Goal: Task Accomplishment & Management: Complete application form

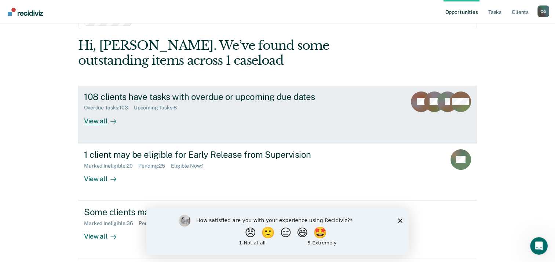
scroll to position [37, 0]
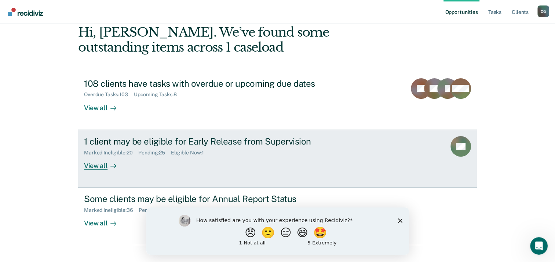
click at [104, 169] on div "View all" at bounding box center [104, 163] width 41 height 14
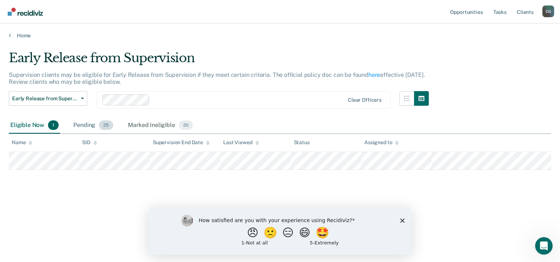
click at [88, 125] on div "Pending 25" at bounding box center [93, 126] width 43 height 16
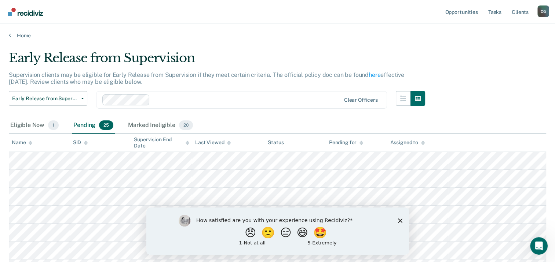
scroll to position [73, 0]
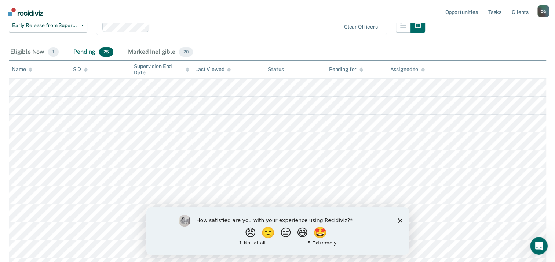
click at [401, 221] on icon "Close survey" at bounding box center [399, 220] width 4 height 4
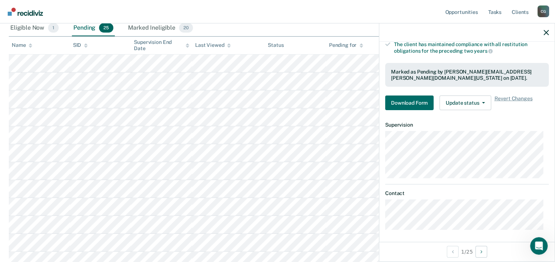
scroll to position [110, 0]
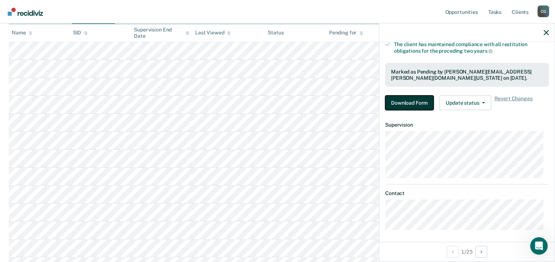
click at [411, 99] on button "Download Form" at bounding box center [409, 103] width 48 height 15
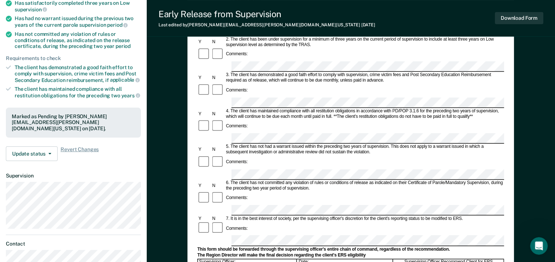
scroll to position [147, 0]
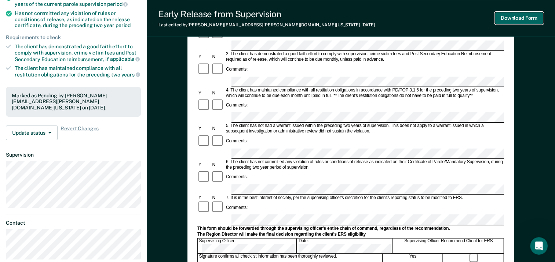
click at [525, 18] on button "Download Form" at bounding box center [518, 18] width 48 height 12
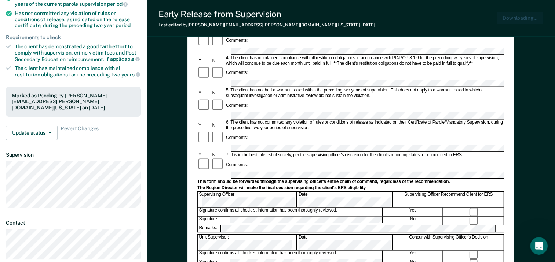
scroll to position [0, 0]
click at [519, 17] on button "Download Form" at bounding box center [518, 18] width 48 height 12
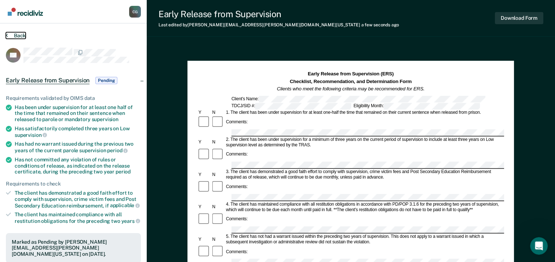
click at [16, 37] on button "Back" at bounding box center [16, 35] width 20 height 7
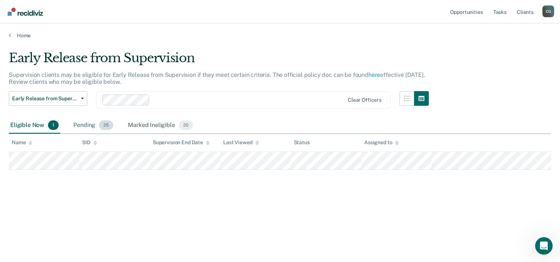
click at [91, 124] on div "Pending 25" at bounding box center [93, 126] width 43 height 16
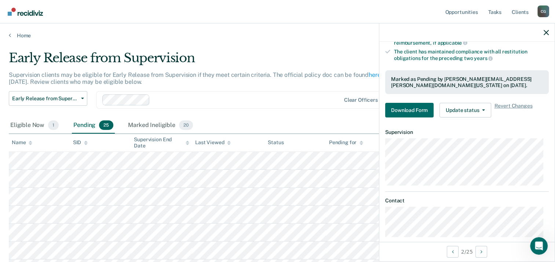
scroll to position [167, 0]
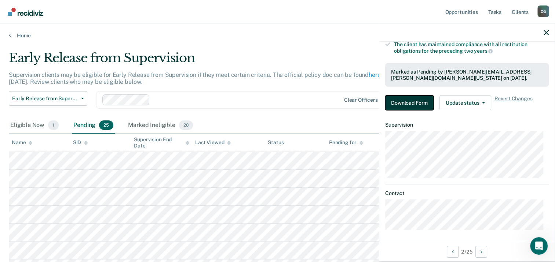
click at [406, 96] on button "Download Form" at bounding box center [409, 103] width 48 height 15
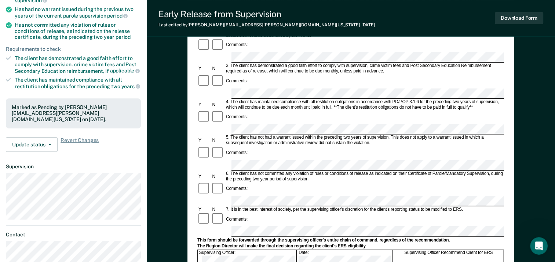
scroll to position [147, 0]
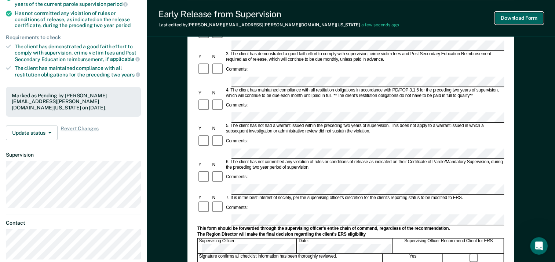
click at [509, 18] on button "Download Form" at bounding box center [518, 18] width 48 height 12
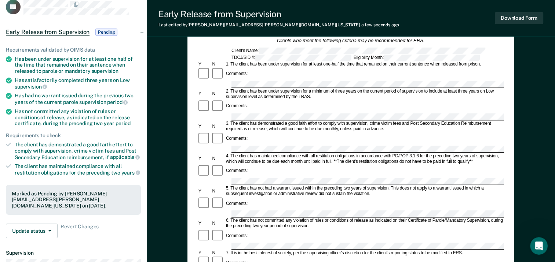
scroll to position [0, 0]
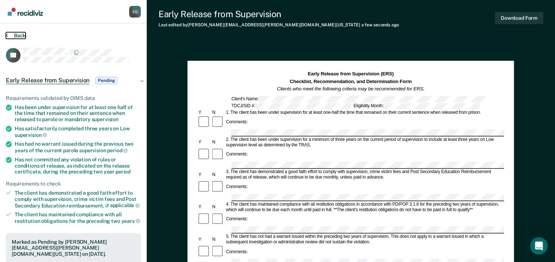
click at [17, 33] on button "Back" at bounding box center [16, 35] width 20 height 7
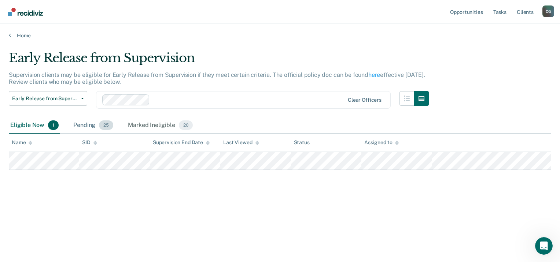
click at [88, 124] on div "Pending 25" at bounding box center [93, 126] width 43 height 16
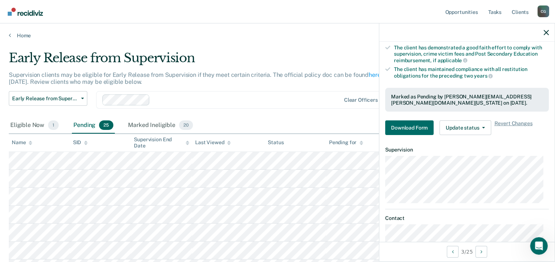
scroll to position [167, 0]
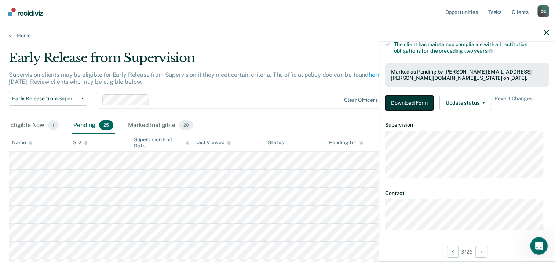
click at [415, 101] on button "Download Form" at bounding box center [409, 103] width 48 height 15
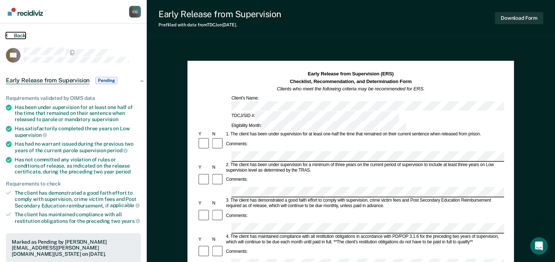
click at [16, 35] on button "Back" at bounding box center [16, 35] width 20 height 7
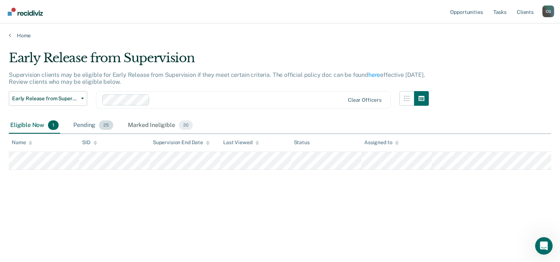
click at [91, 125] on div "Pending 25" at bounding box center [93, 126] width 43 height 16
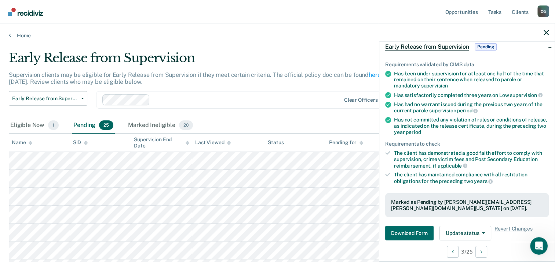
scroll to position [110, 0]
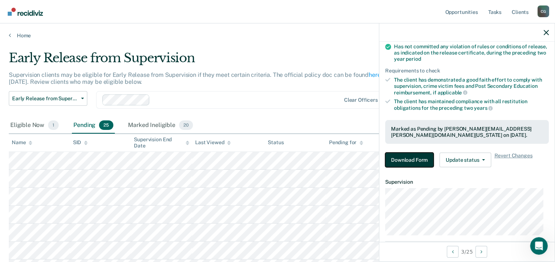
click at [412, 157] on button "Download Form" at bounding box center [409, 160] width 48 height 15
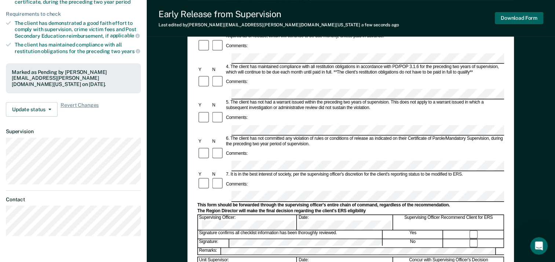
scroll to position [183, 0]
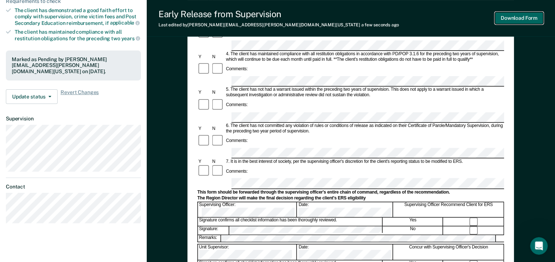
click at [510, 16] on button "Download Form" at bounding box center [518, 18] width 48 height 12
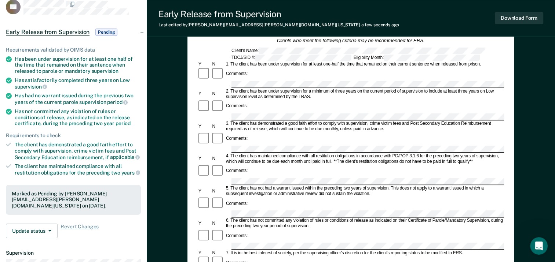
scroll to position [0, 0]
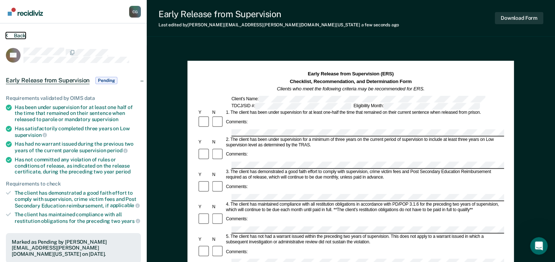
click at [16, 32] on button "Back" at bounding box center [16, 35] width 20 height 7
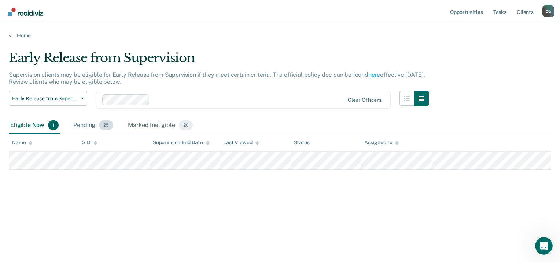
click at [88, 123] on div "Pending 25" at bounding box center [93, 126] width 43 height 16
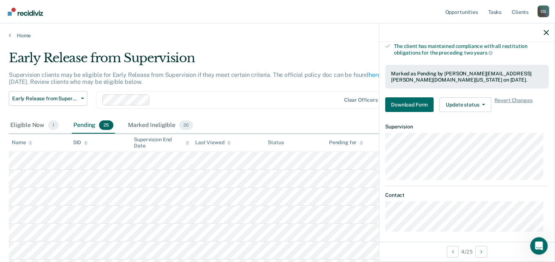
scroll to position [167, 0]
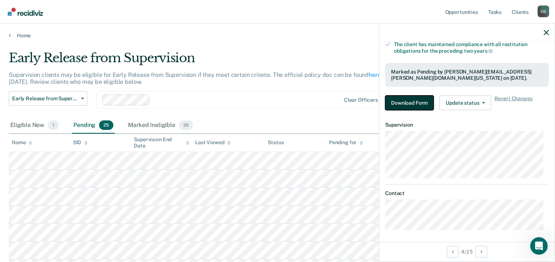
click at [419, 101] on button "Download Form" at bounding box center [409, 103] width 48 height 15
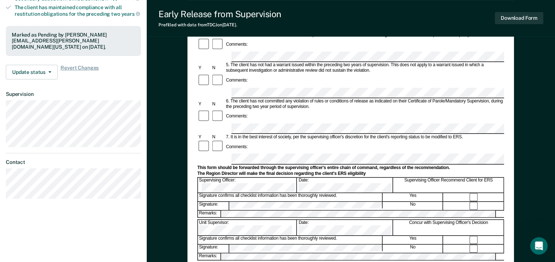
scroll to position [220, 0]
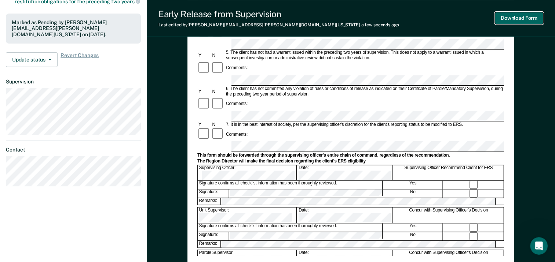
click at [515, 15] on button "Download Form" at bounding box center [518, 18] width 48 height 12
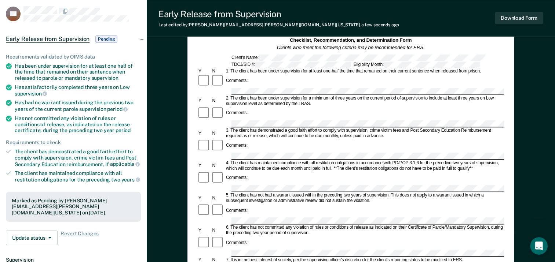
scroll to position [0, 0]
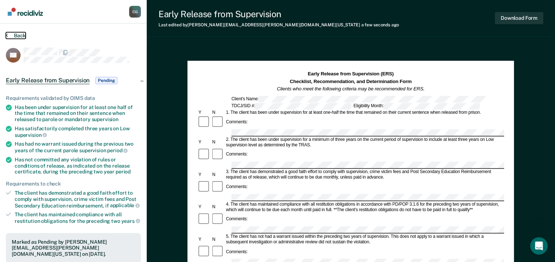
click at [16, 36] on button "Back" at bounding box center [16, 35] width 20 height 7
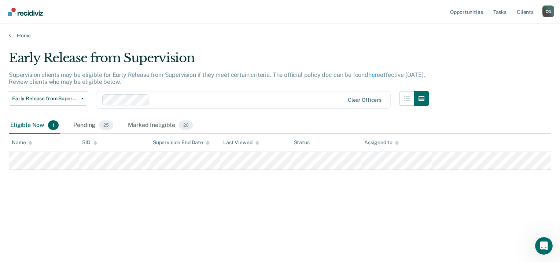
drag, startPoint x: 77, startPoint y: 125, endPoint x: 128, endPoint y: 144, distance: 54.4
click at [77, 125] on div "Pending 25" at bounding box center [93, 126] width 43 height 16
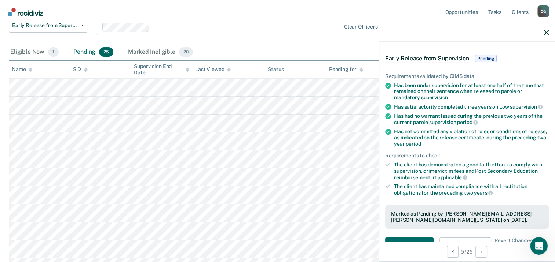
scroll to position [73, 0]
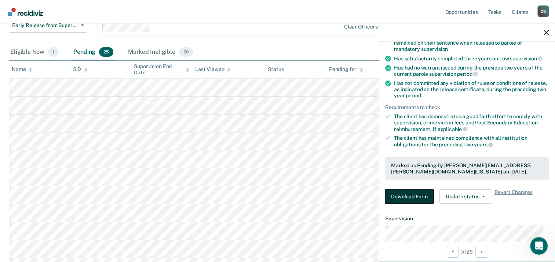
click at [411, 196] on button "Download Form" at bounding box center [409, 197] width 48 height 15
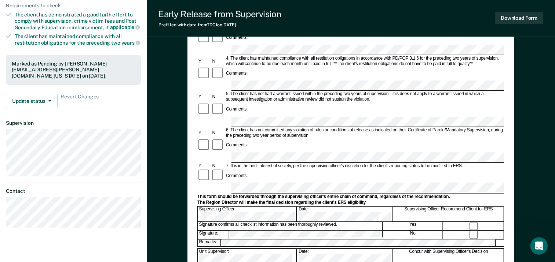
scroll to position [183, 0]
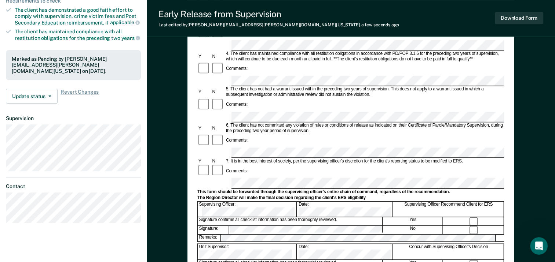
click at [353, 143] on form "Early Release from Supervision (ERS) Checklist, Recommendation, and Determinati…" at bounding box center [350, 152] width 306 height 531
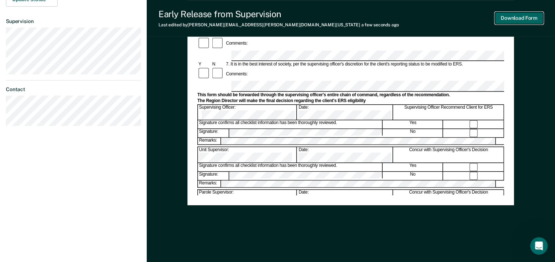
click at [516, 18] on button "Download Form" at bounding box center [518, 18] width 48 height 12
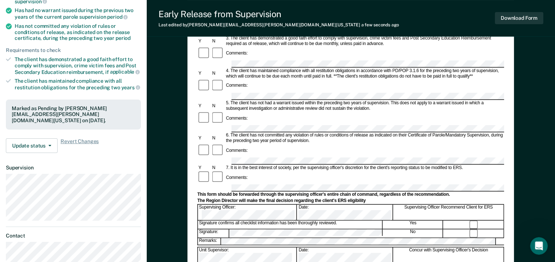
scroll to position [0, 0]
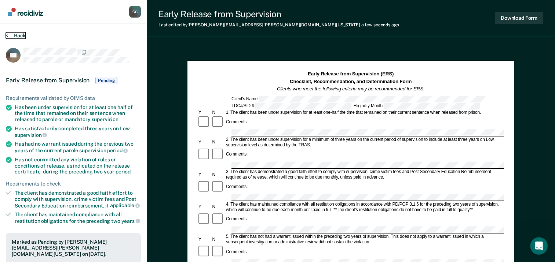
click at [15, 35] on button "Back" at bounding box center [16, 35] width 20 height 7
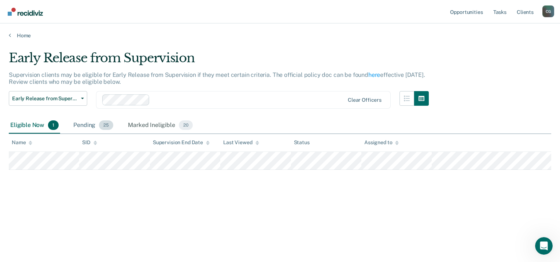
click at [88, 125] on div "Pending 25" at bounding box center [93, 126] width 43 height 16
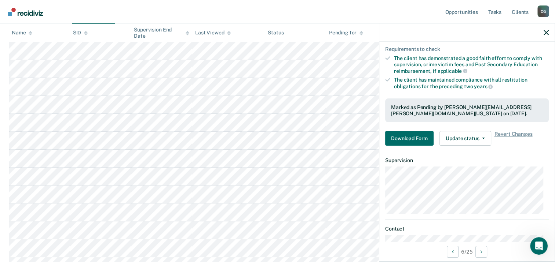
scroll to position [147, 0]
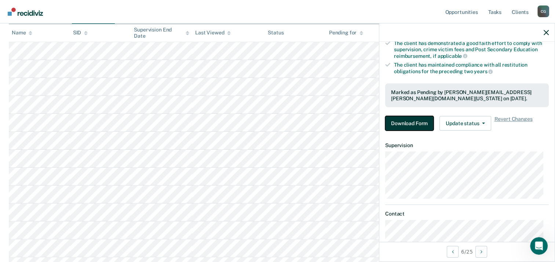
click at [412, 118] on button "Download Form" at bounding box center [409, 123] width 48 height 15
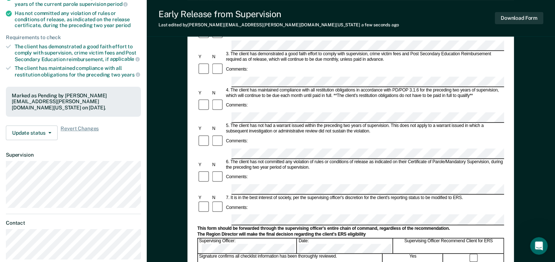
scroll to position [280, 0]
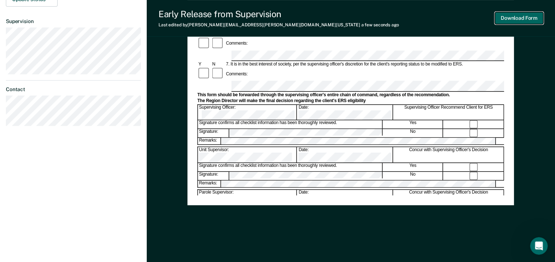
click at [516, 16] on button "Download Form" at bounding box center [518, 18] width 48 height 12
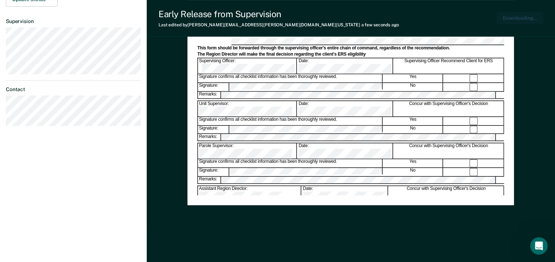
scroll to position [0, 0]
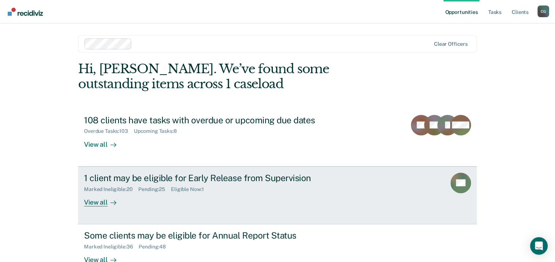
click at [179, 182] on div "1 client may be eligible for Early Release from Supervision" at bounding box center [212, 178] width 257 height 11
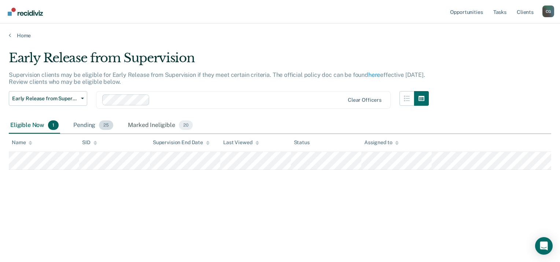
click at [86, 127] on div "Pending 25" at bounding box center [93, 126] width 43 height 16
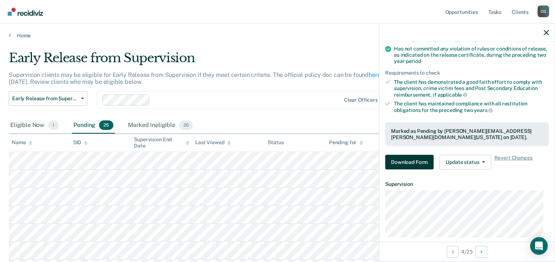
scroll to position [110, 0]
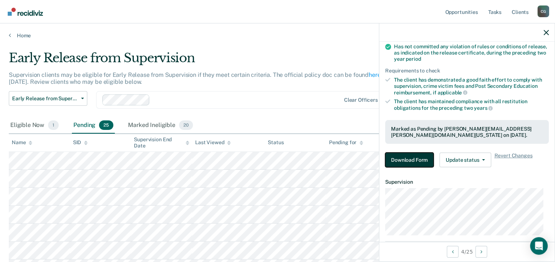
click at [405, 161] on button "Download Form" at bounding box center [409, 160] width 48 height 15
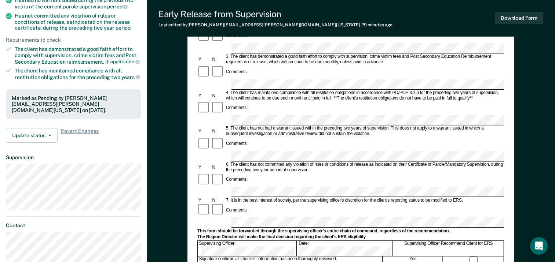
scroll to position [147, 0]
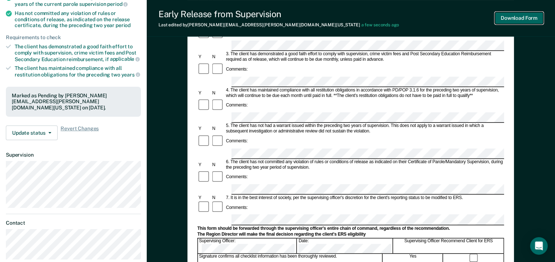
click at [506, 15] on button "Download Form" at bounding box center [518, 18] width 48 height 12
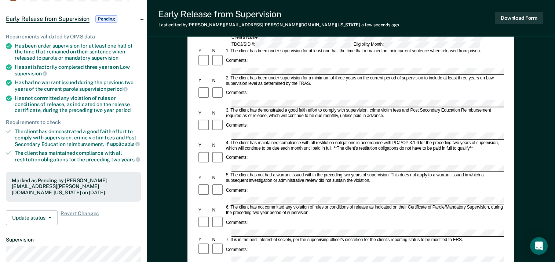
scroll to position [0, 0]
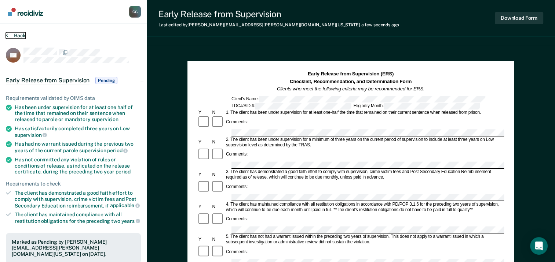
click at [11, 35] on button "Back" at bounding box center [16, 35] width 20 height 7
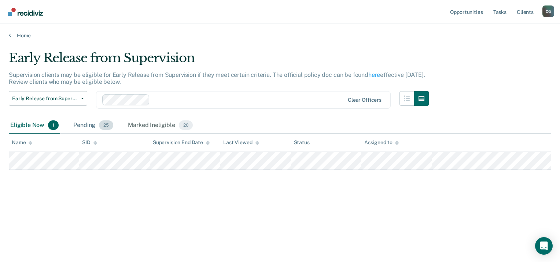
click at [88, 125] on div "Pending 25" at bounding box center [93, 126] width 43 height 16
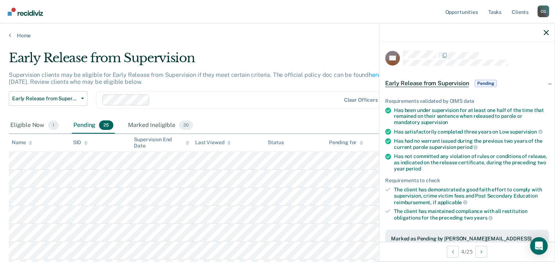
scroll to position [73, 0]
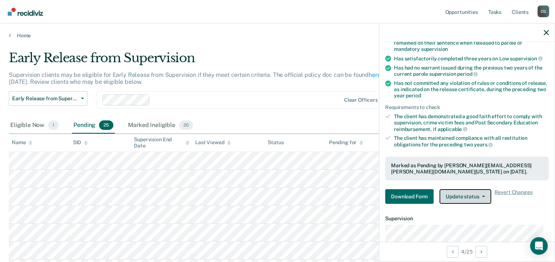
click at [459, 196] on button "Update status" at bounding box center [465, 197] width 52 height 15
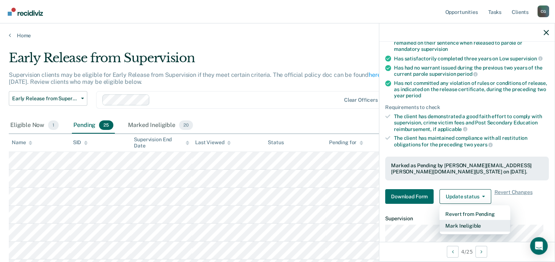
click at [468, 224] on button "Mark Ineligible" at bounding box center [474, 226] width 71 height 12
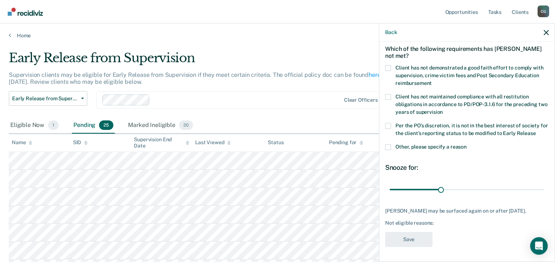
scroll to position [31, 0]
click at [387, 149] on span at bounding box center [388, 149] width 6 height 6
click at [466, 146] on input "Other, please specify a reason" at bounding box center [466, 146] width 0 height 0
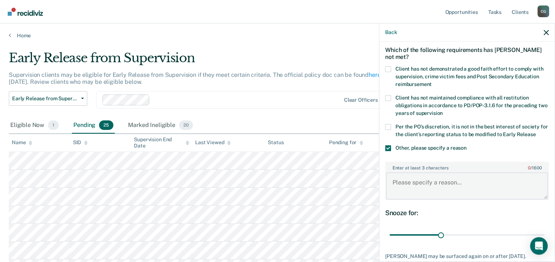
click at [412, 181] on textarea "Enter at least 3 characters 0 / 1600" at bounding box center [467, 186] width 162 height 27
paste textarea "SOLICAITATION CAP MURDER"
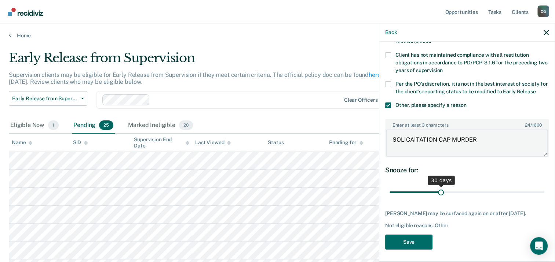
scroll to position [75, 0]
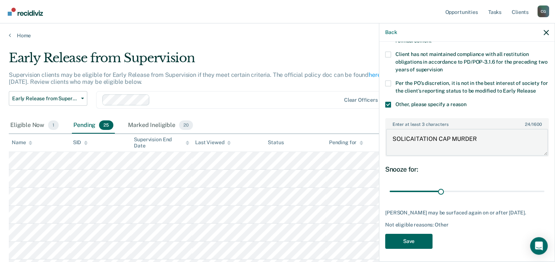
type textarea "SOLICAITATION CAP MURDER"
click at [414, 240] on button "Save" at bounding box center [408, 241] width 47 height 15
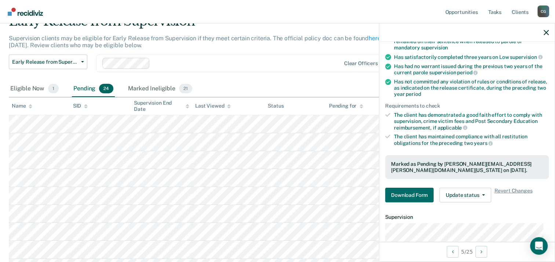
scroll to position [73, 0]
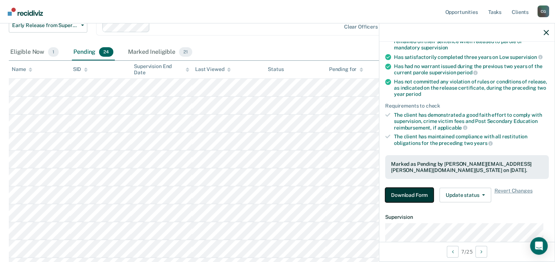
click at [420, 194] on button "Download Form" at bounding box center [409, 195] width 48 height 15
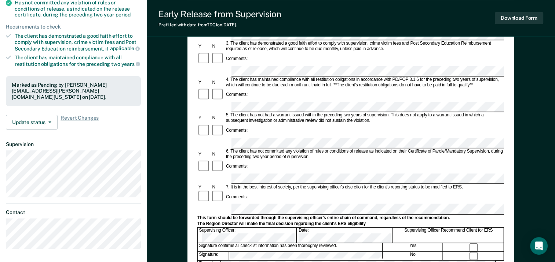
scroll to position [183, 0]
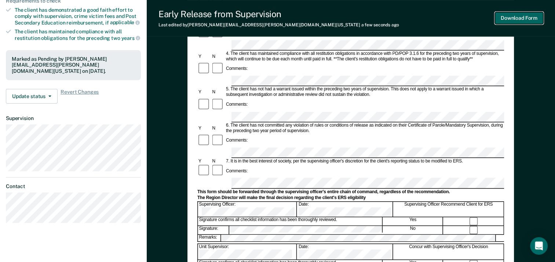
click at [523, 18] on button "Download Form" at bounding box center [518, 18] width 48 height 12
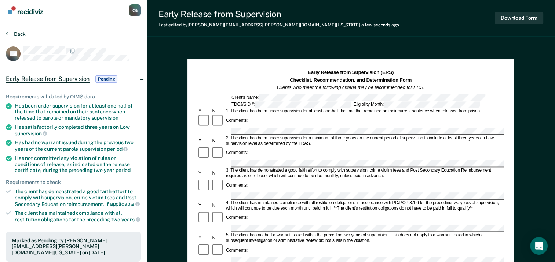
scroll to position [0, 0]
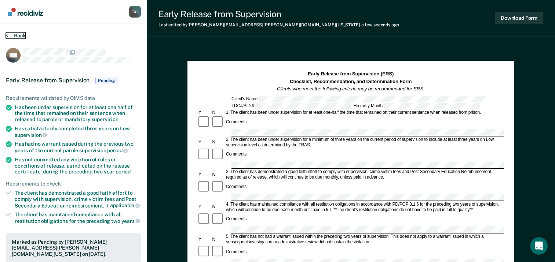
click at [8, 33] on button "Back" at bounding box center [16, 35] width 20 height 7
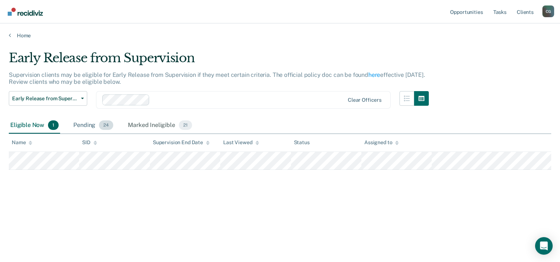
click at [89, 125] on div "Pending 24" at bounding box center [93, 126] width 43 height 16
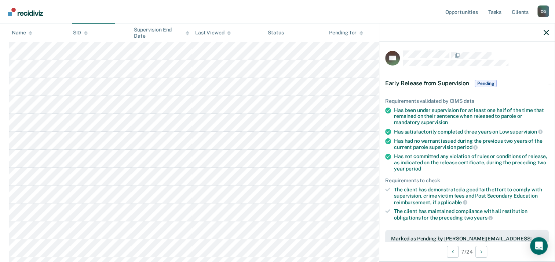
scroll to position [147, 0]
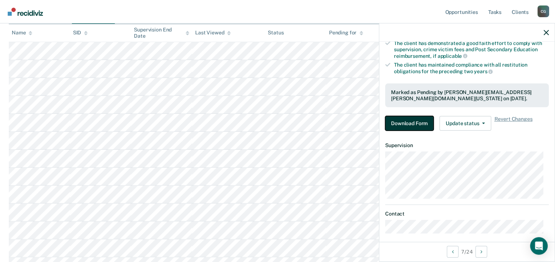
click at [419, 120] on button "Download Form" at bounding box center [409, 123] width 48 height 15
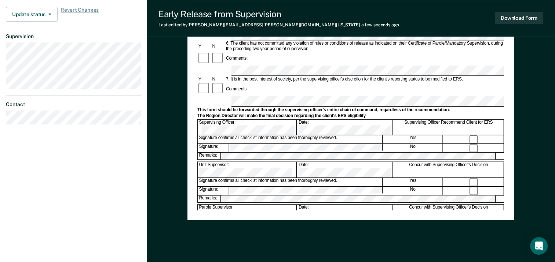
scroll to position [280, 0]
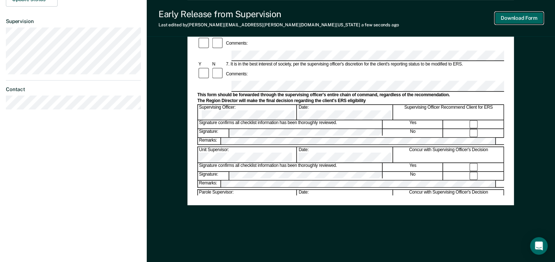
click at [512, 21] on button "Download Form" at bounding box center [518, 18] width 48 height 12
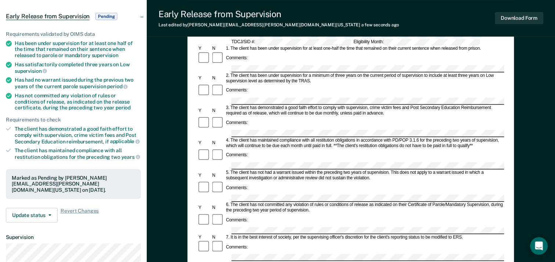
scroll to position [0, 0]
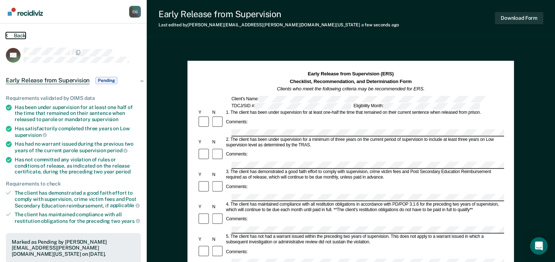
click at [14, 34] on button "Back" at bounding box center [16, 35] width 20 height 7
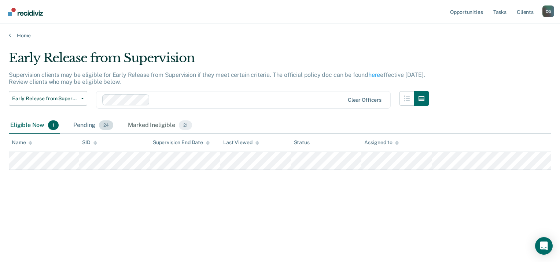
click at [77, 126] on div "Pending 24" at bounding box center [93, 126] width 43 height 16
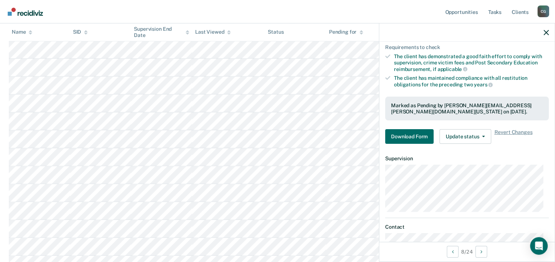
scroll to position [147, 0]
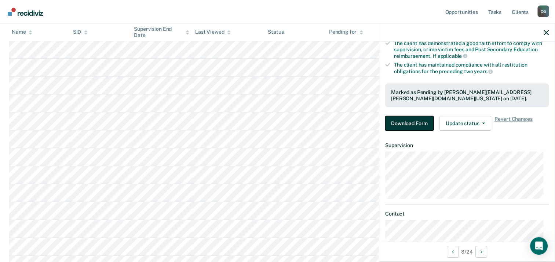
click at [403, 119] on button "Download Form" at bounding box center [409, 123] width 48 height 15
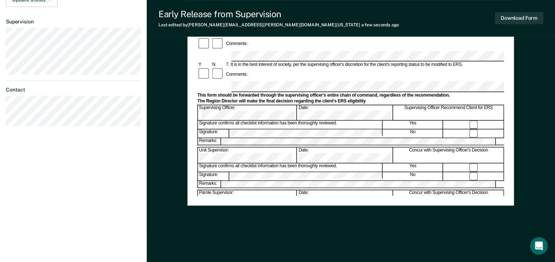
scroll to position [280, 0]
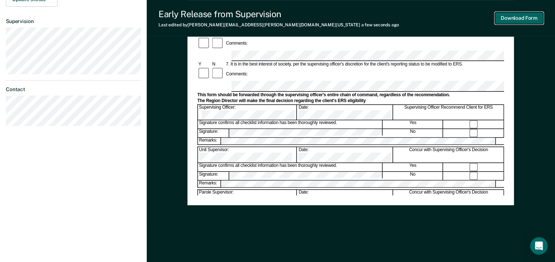
click at [509, 21] on button "Download Form" at bounding box center [518, 18] width 48 height 12
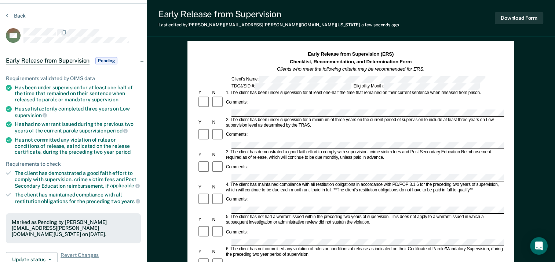
scroll to position [0, 0]
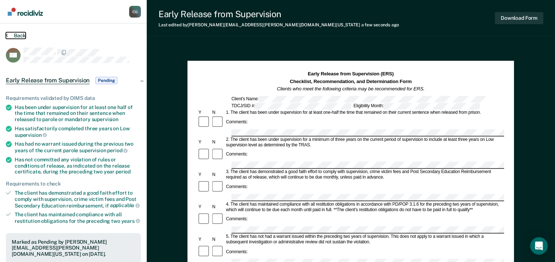
click at [15, 37] on button "Back" at bounding box center [16, 35] width 20 height 7
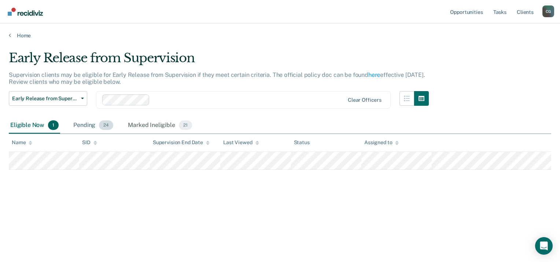
click at [83, 126] on div "Pending 24" at bounding box center [93, 126] width 43 height 16
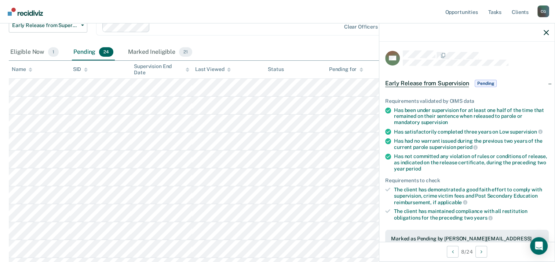
scroll to position [167, 0]
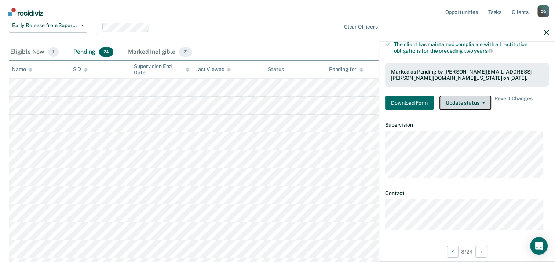
click at [474, 103] on button "Update status" at bounding box center [465, 103] width 52 height 15
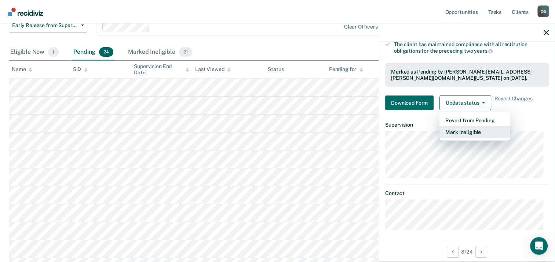
click at [471, 130] on button "Mark Ineligible" at bounding box center [474, 132] width 71 height 12
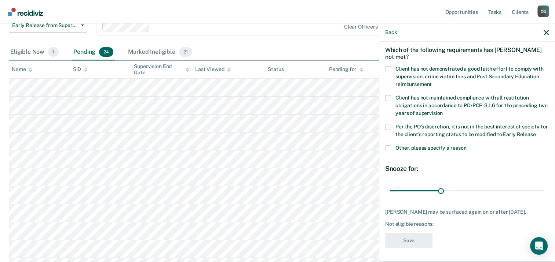
click at [389, 147] on span at bounding box center [388, 149] width 6 height 6
click at [466, 146] on input "Other, please specify a reason" at bounding box center [466, 146] width 0 height 0
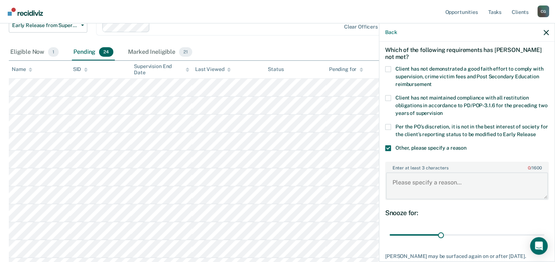
click at [428, 186] on textarea "Enter at least 3 characters 0 / 1600" at bounding box center [467, 186] width 162 height 27
click at [390, 183] on textarea "Agg Robbery" at bounding box center [467, 186] width 162 height 27
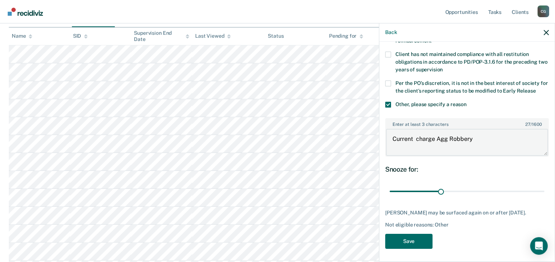
scroll to position [183, 0]
type textarea "Current charge Agg Robbery"
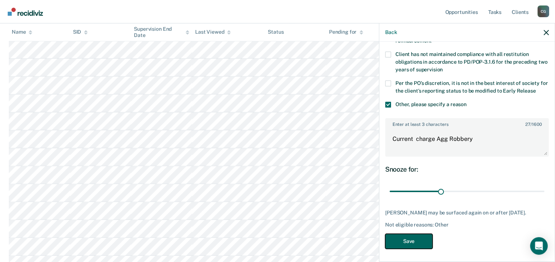
click at [409, 239] on button "Save" at bounding box center [408, 241] width 47 height 15
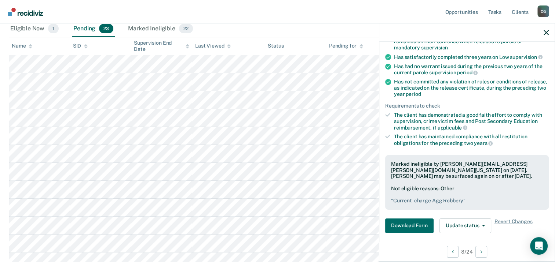
scroll to position [110, 0]
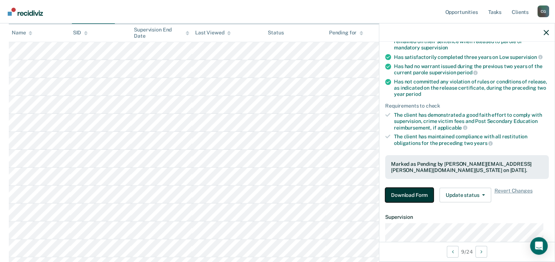
click at [428, 195] on button "Download Form" at bounding box center [409, 195] width 48 height 15
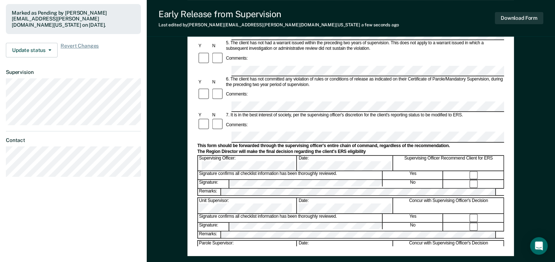
scroll to position [280, 0]
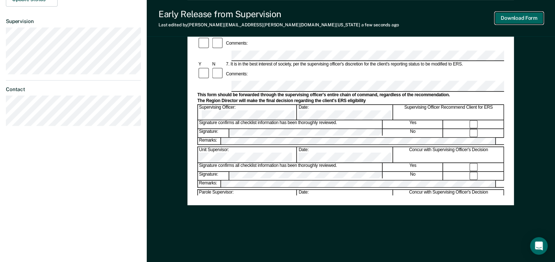
click at [538, 17] on button "Download Form" at bounding box center [518, 18] width 48 height 12
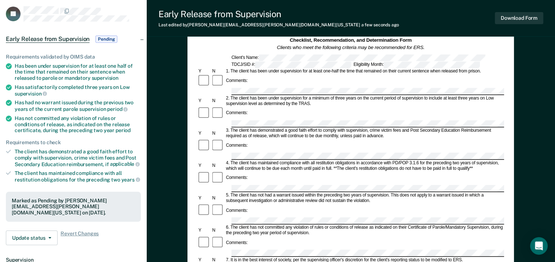
scroll to position [0, 0]
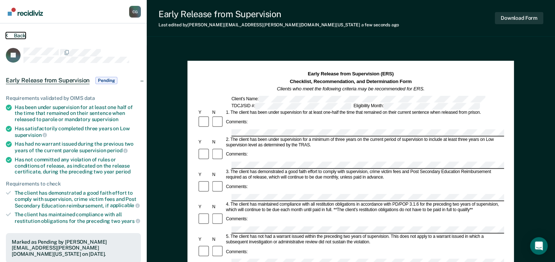
click at [21, 35] on button "Back" at bounding box center [16, 35] width 20 height 7
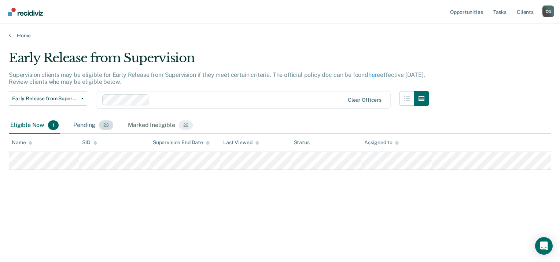
click at [85, 125] on div "Pending 23" at bounding box center [93, 126] width 43 height 16
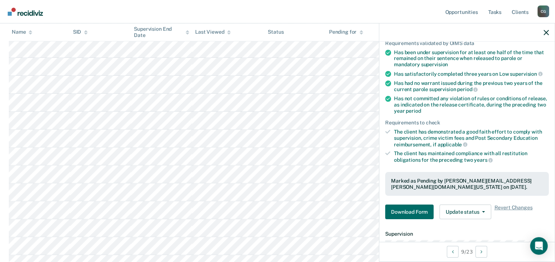
scroll to position [110, 0]
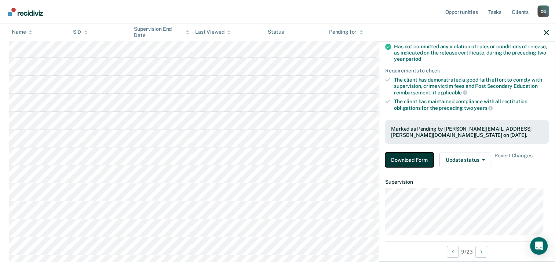
click at [412, 163] on button "Download Form" at bounding box center [409, 160] width 48 height 15
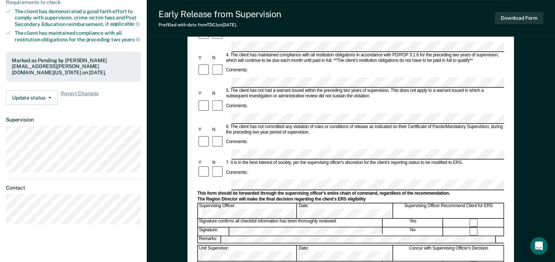
scroll to position [183, 0]
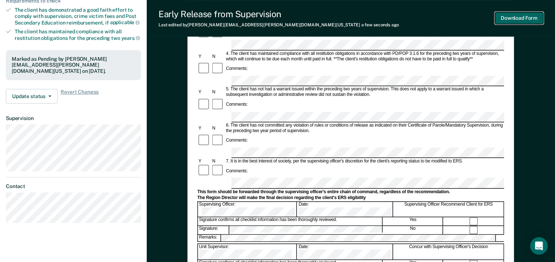
click at [527, 18] on button "Download Form" at bounding box center [518, 18] width 48 height 12
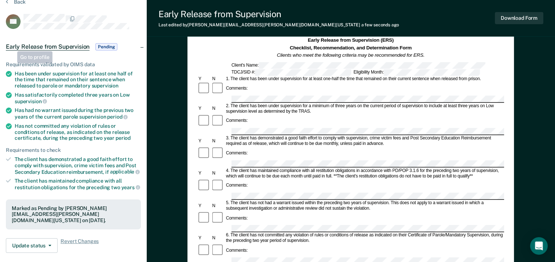
scroll to position [0, 0]
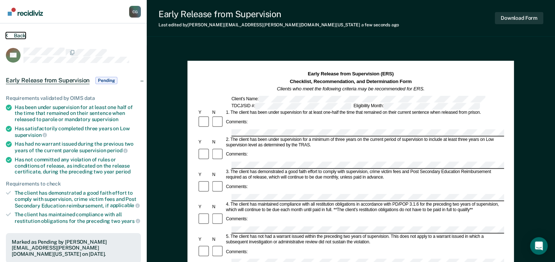
click at [19, 37] on button "Back" at bounding box center [16, 35] width 20 height 7
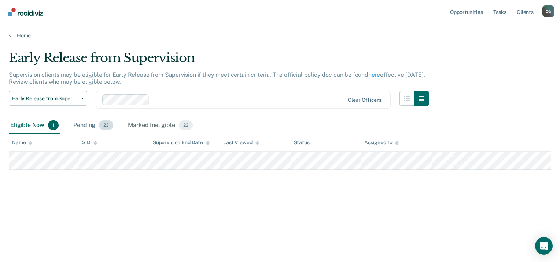
click at [78, 126] on div "Pending 23" at bounding box center [93, 126] width 43 height 16
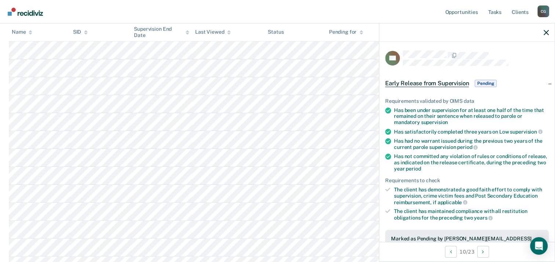
scroll to position [110, 0]
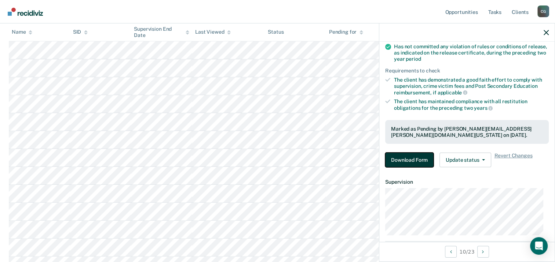
click at [394, 154] on button "Download Form" at bounding box center [409, 160] width 48 height 15
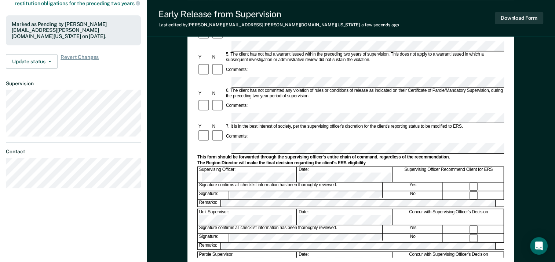
scroll to position [220, 0]
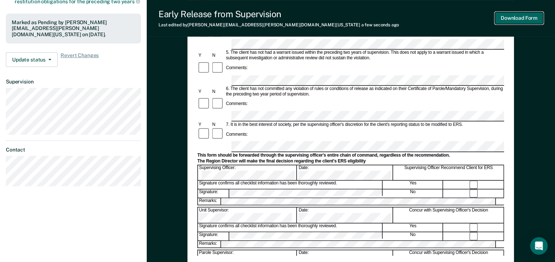
click at [513, 17] on button "Download Form" at bounding box center [518, 18] width 48 height 12
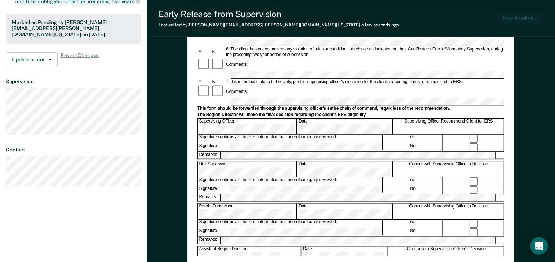
scroll to position [0, 0]
click at [40, 52] on button "Update status" at bounding box center [32, 59] width 52 height 15
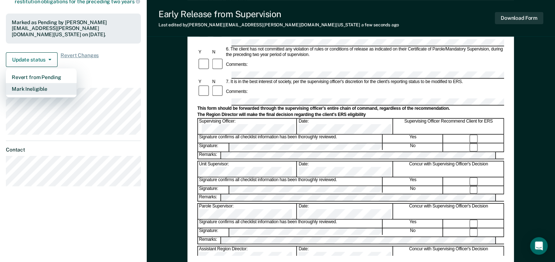
click at [41, 83] on button "Mark Ineligible" at bounding box center [41, 89] width 71 height 12
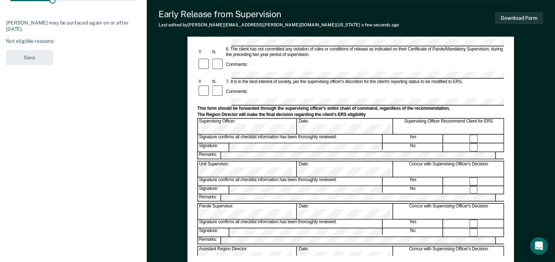
scroll to position [73, 0]
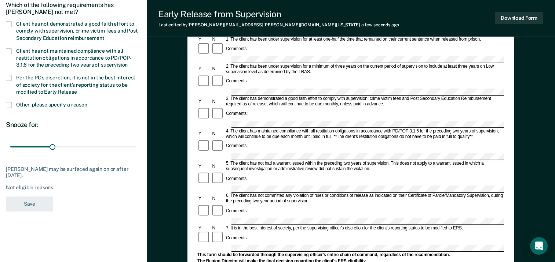
click at [8, 103] on span at bounding box center [9, 105] width 6 height 6
click at [87, 102] on input "Other, please specify a reason" at bounding box center [87, 102] width 0 height 0
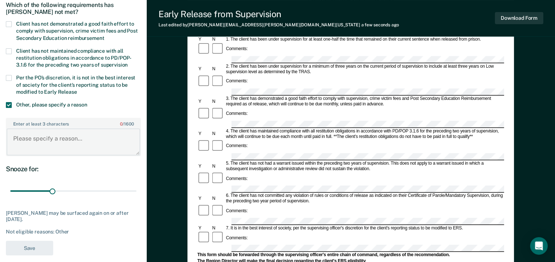
click at [36, 144] on textarea "Enter at least 3 characters 0 / 1600" at bounding box center [73, 142] width 133 height 27
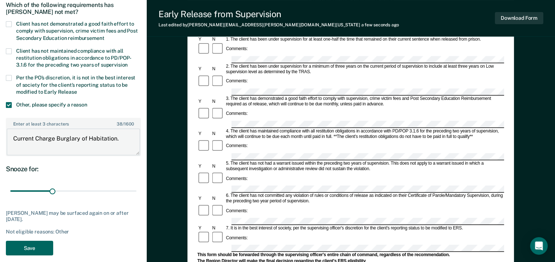
type textarea "Current Charge Burglary of Habitation."
click at [33, 241] on button "Save" at bounding box center [29, 248] width 47 height 15
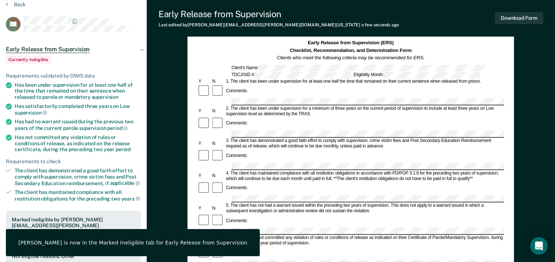
scroll to position [0, 0]
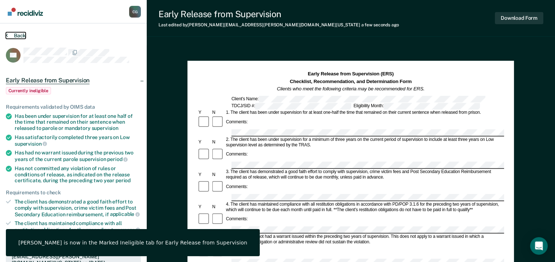
click at [14, 34] on button "Back" at bounding box center [16, 35] width 20 height 7
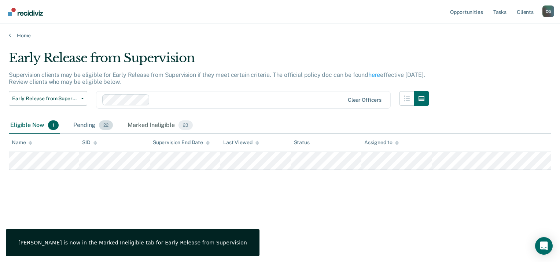
click at [88, 129] on div "Pending 22" at bounding box center [93, 126] width 43 height 16
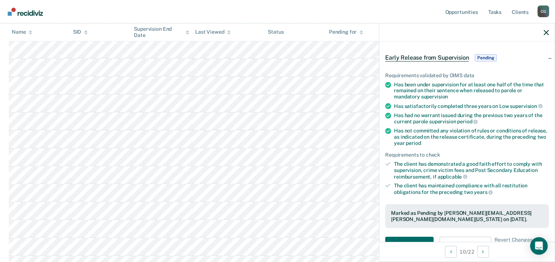
scroll to position [73, 0]
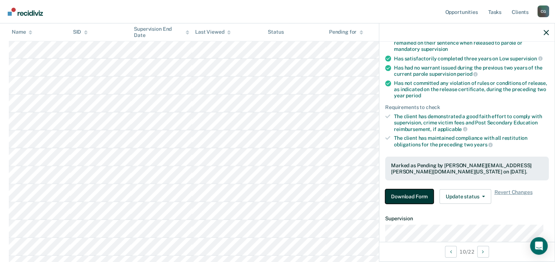
click at [411, 199] on button "Download Form" at bounding box center [409, 197] width 48 height 15
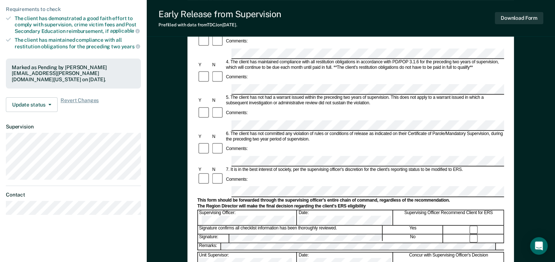
scroll to position [183, 0]
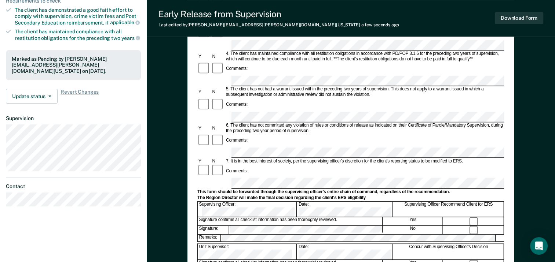
click at [330, 195] on div "The Region Director will make the final decision regarding the client's ERS eli…" at bounding box center [350, 197] width 306 height 5
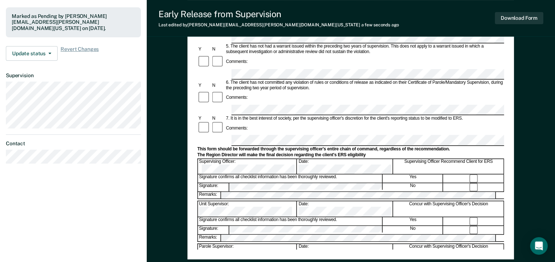
scroll to position [280, 0]
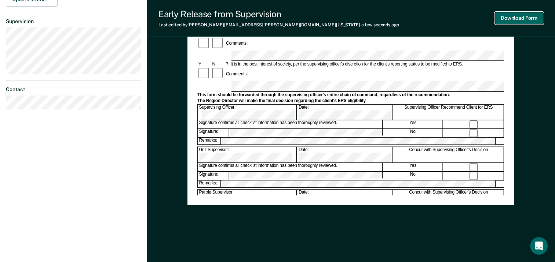
click at [518, 18] on button "Download Form" at bounding box center [518, 18] width 48 height 12
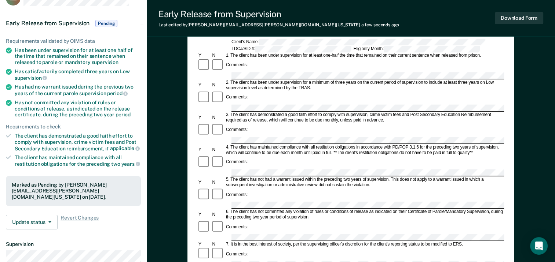
scroll to position [0, 0]
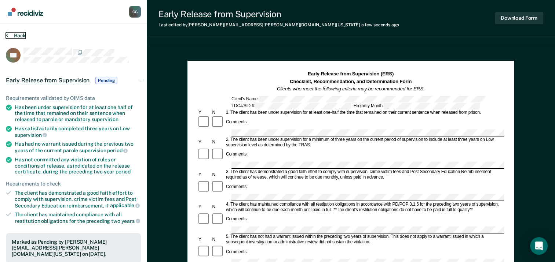
click at [13, 35] on button "Back" at bounding box center [16, 35] width 20 height 7
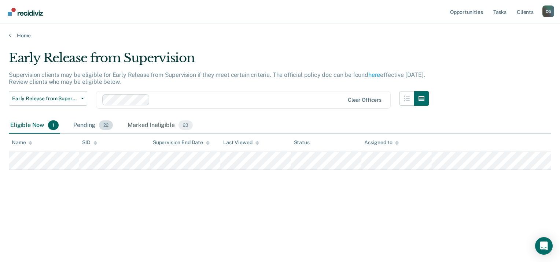
click at [89, 126] on div "Pending 22" at bounding box center [93, 126] width 43 height 16
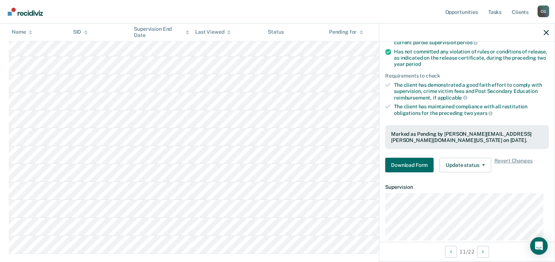
scroll to position [110, 0]
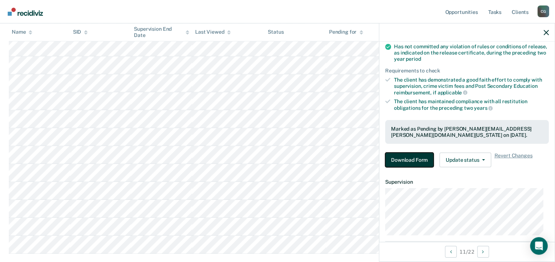
click at [413, 159] on button "Download Form" at bounding box center [409, 160] width 48 height 15
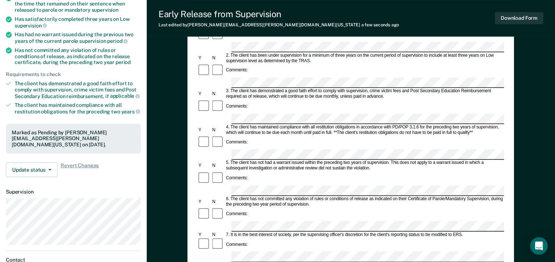
scroll to position [110, 0]
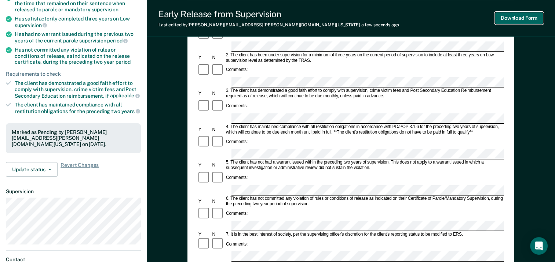
click at [517, 16] on button "Download Form" at bounding box center [518, 18] width 48 height 12
